Goal: Information Seeking & Learning: Check status

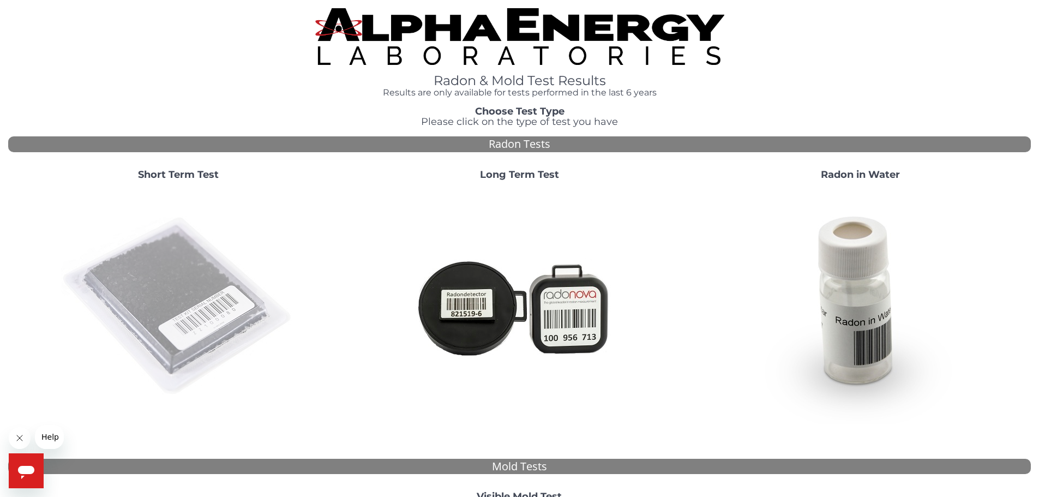
click at [187, 279] on img at bounding box center [178, 306] width 234 height 234
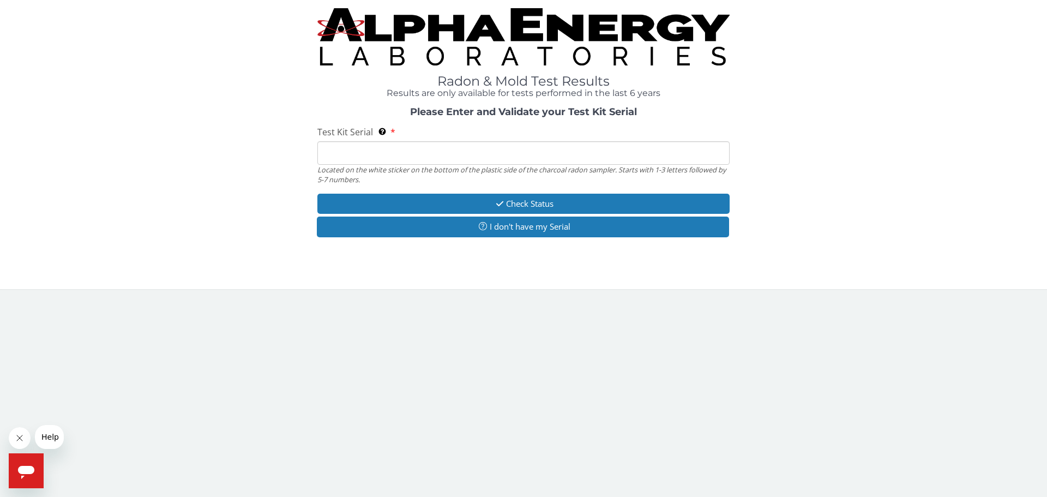
click at [336, 151] on input "Test Kit Serial Located on the white sticker on the bottom of the plastic side …" at bounding box center [523, 152] width 412 height 23
type input "ML180605"
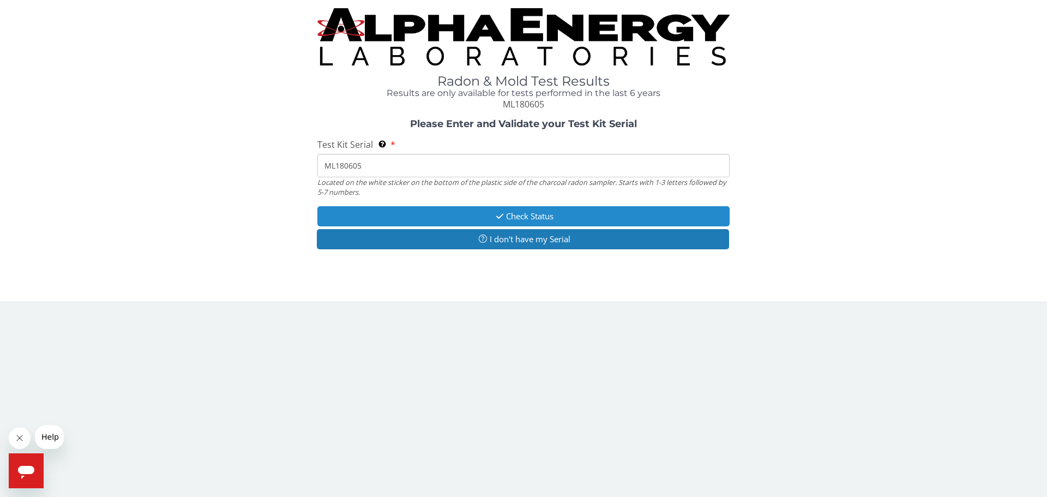
click at [510, 214] on button "Check Status" at bounding box center [523, 216] width 412 height 20
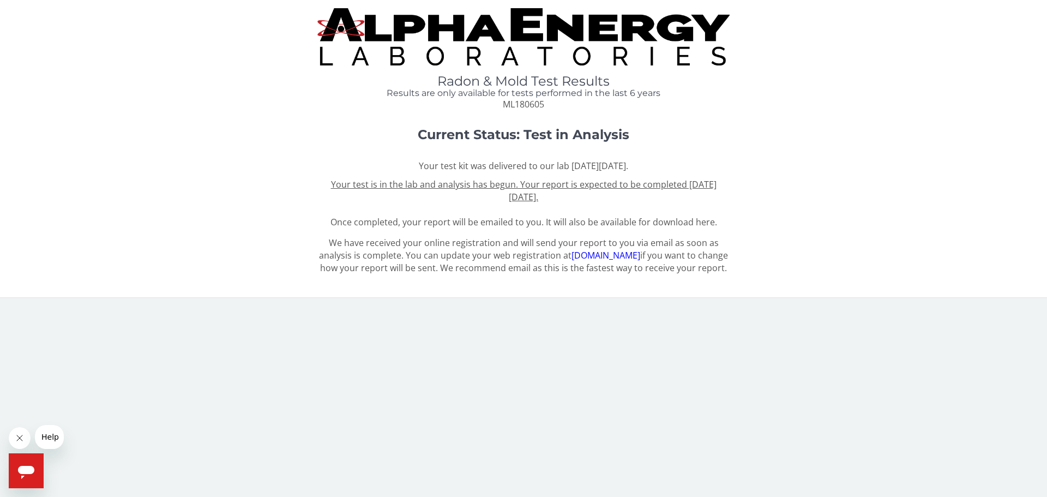
click at [509, 31] on img at bounding box center [523, 36] width 412 height 57
